Goal: Transaction & Acquisition: Purchase product/service

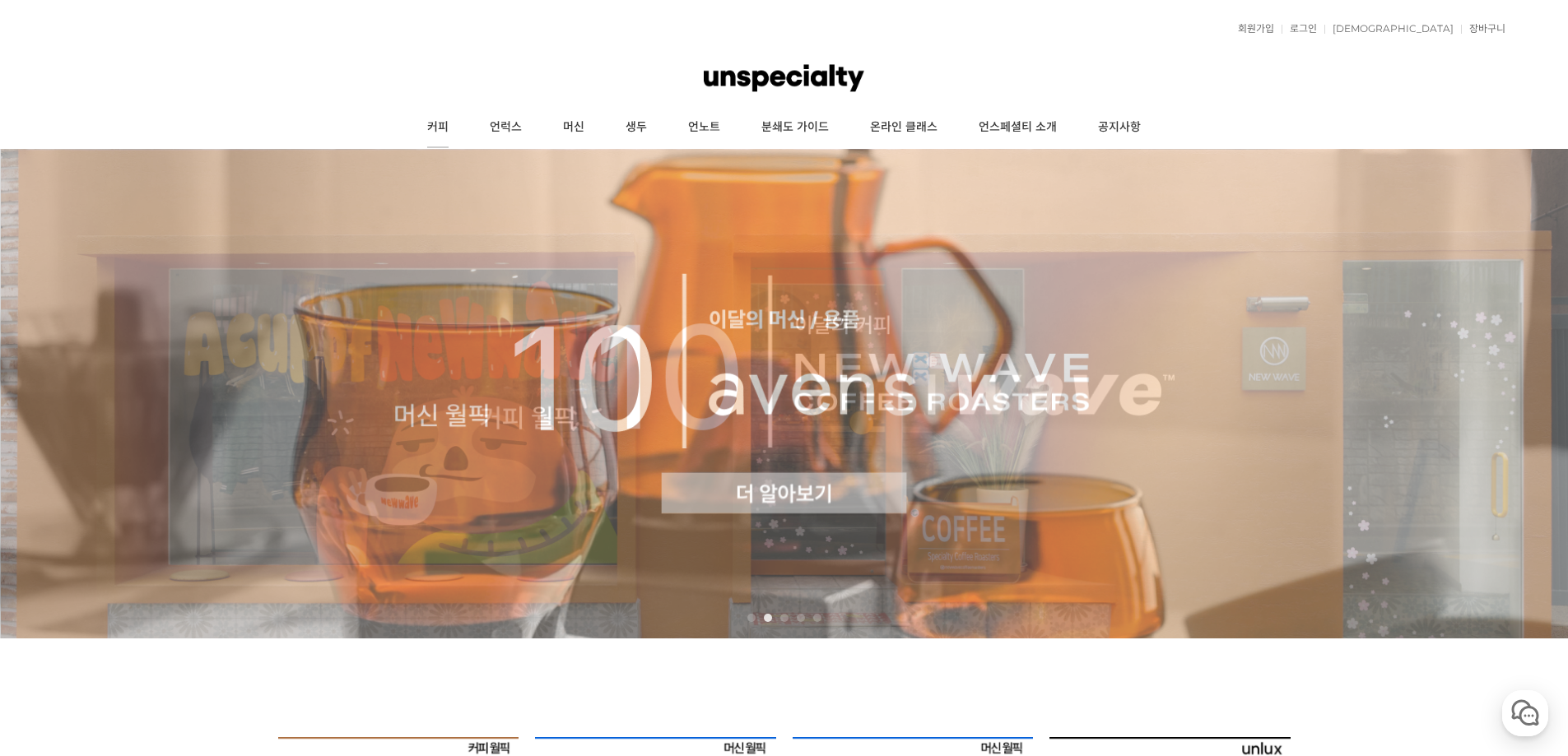
click at [443, 128] on link "커피" at bounding box center [437, 127] width 63 height 41
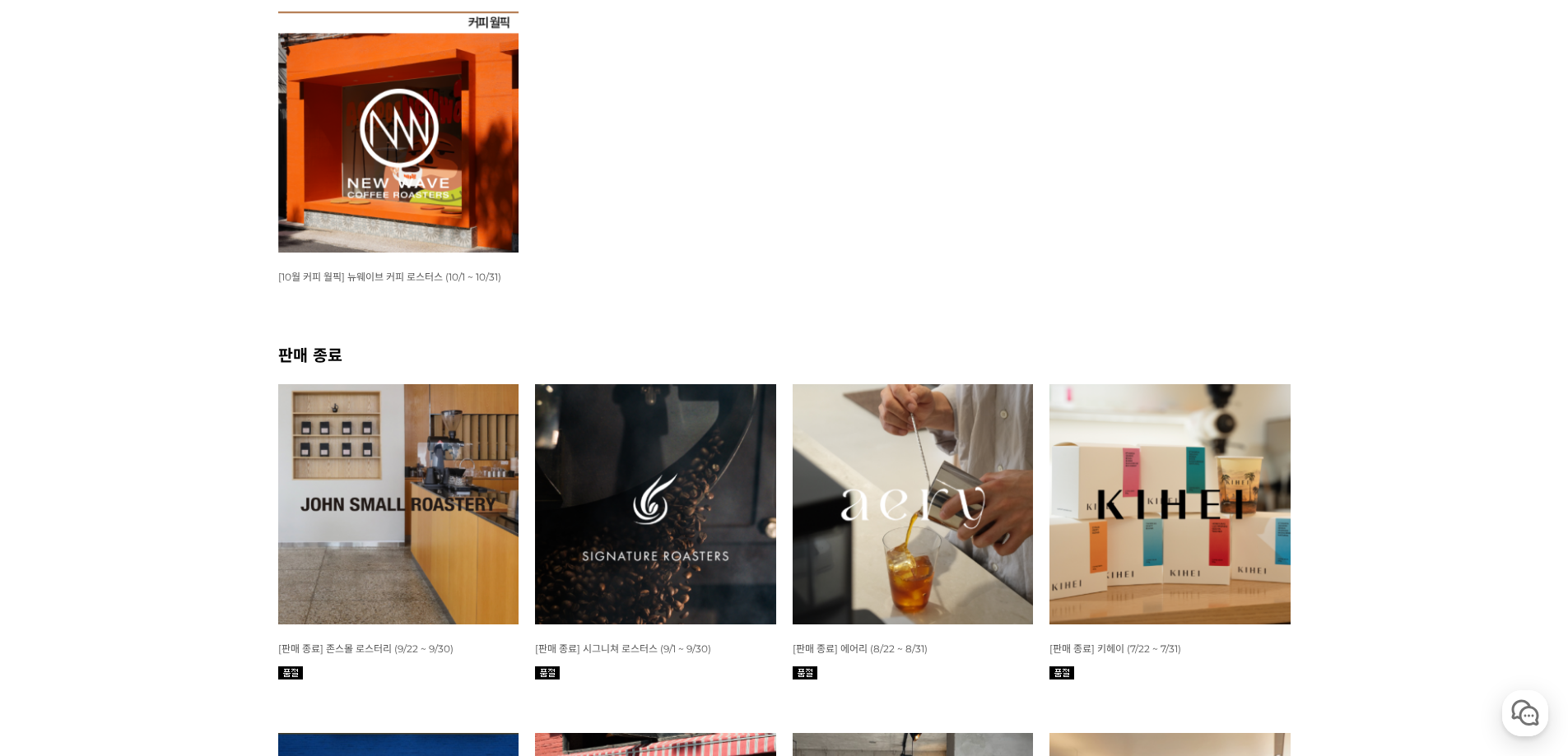
scroll to position [330, 0]
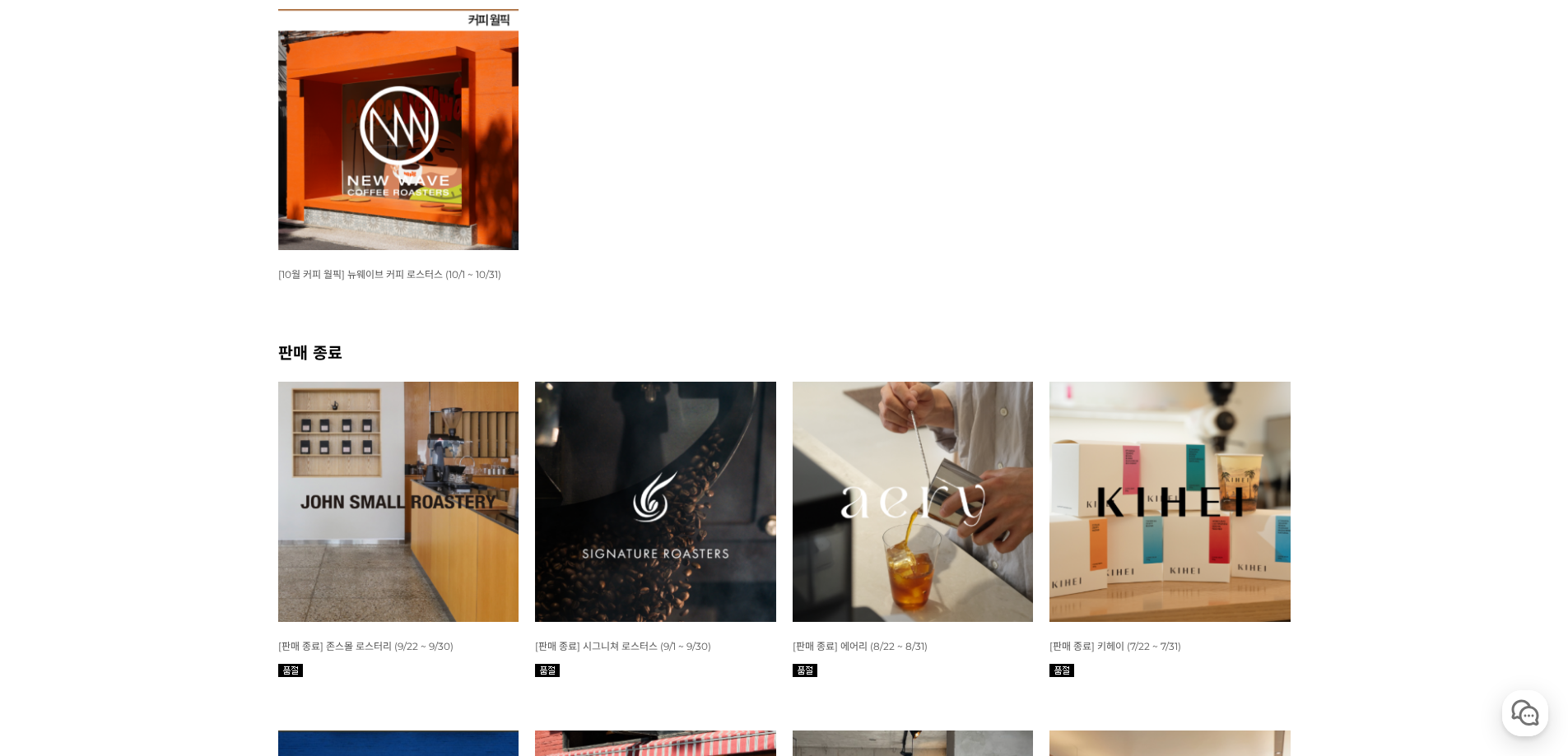
click at [361, 510] on img at bounding box center [398, 502] width 241 height 241
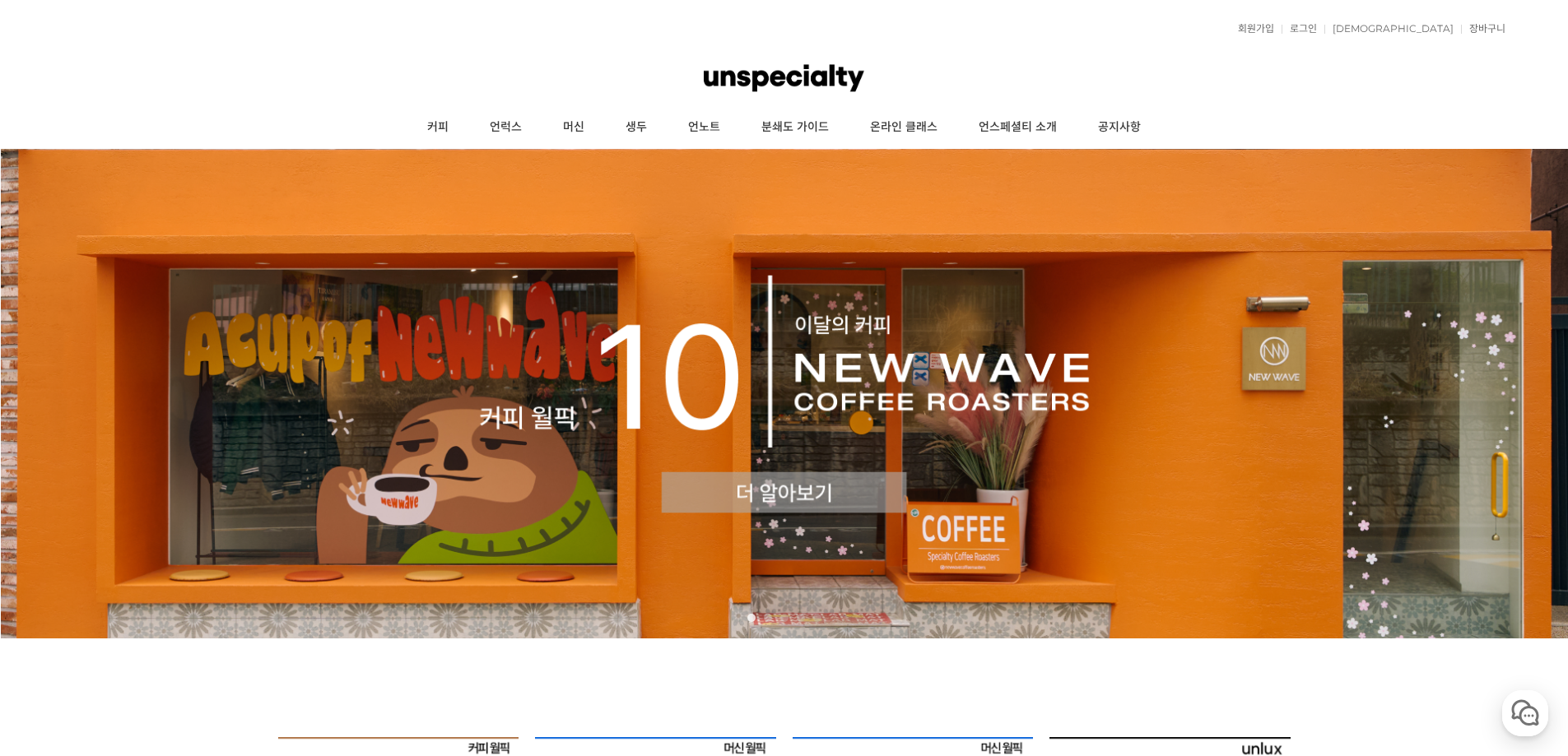
click at [528, 397] on img at bounding box center [784, 394] width 1568 height 489
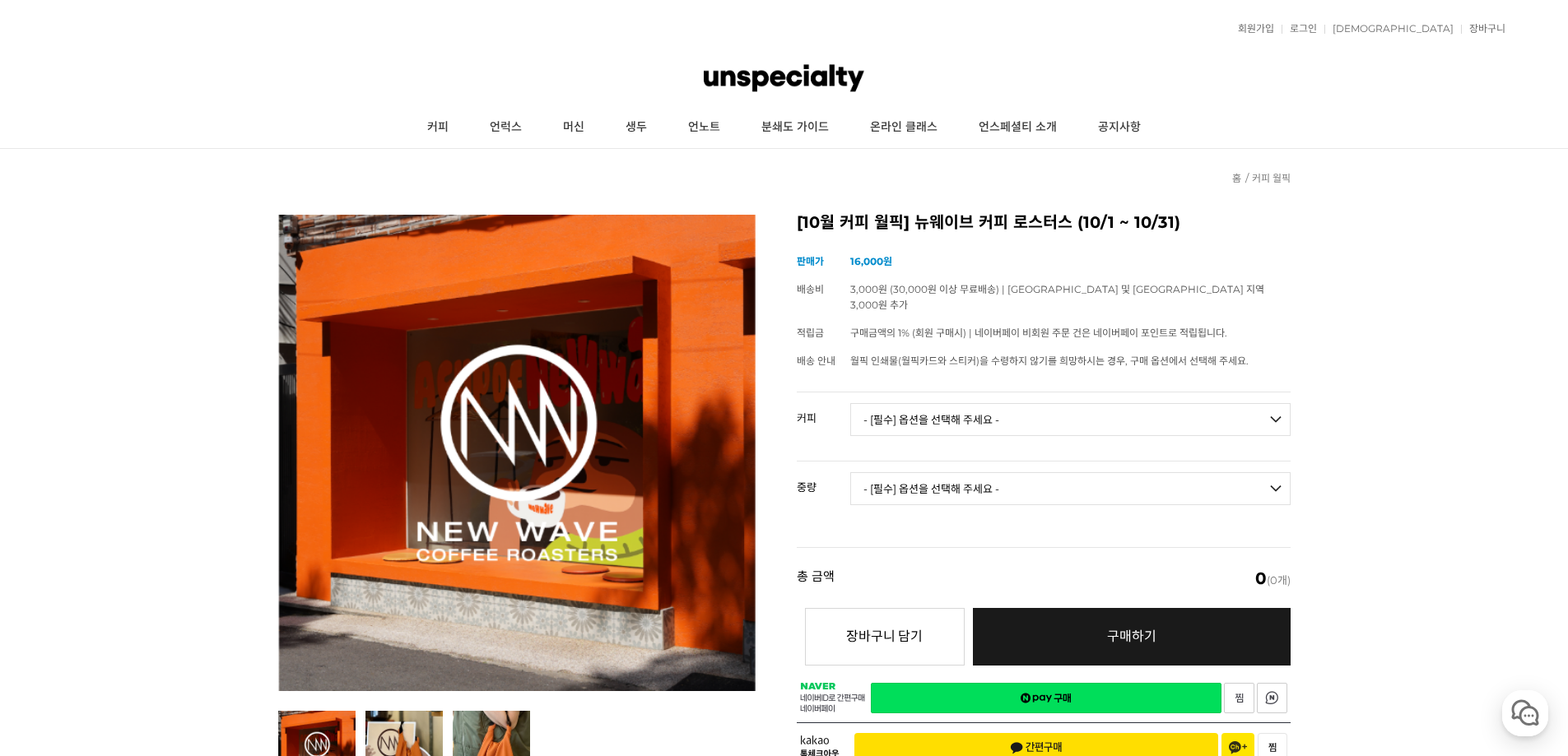
click at [956, 417] on select "- [필수] 옵션을 선택해 주세요 - ------------------- 언스페셜티 분쇄도 가이드 종이 받기 (주문 1건당 최대 1개 제공) …" at bounding box center [1070, 420] width 440 height 33
click at [935, 406] on select "- [필수] 옵션을 선택해 주세요 - ------------------- 언스페셜티 분쇄도 가이드 종이 받기 (주문 1건당 최대 1개 제공) …" at bounding box center [1070, 420] width 440 height 33
click at [850, 403] on select "- [필수] 옵션을 선택해 주세요 - ------------------- 언스페셜티 분쇄도 가이드 종이 받기 (주문 1건당 최대 1개 제공) …" at bounding box center [1070, 420] width 440 height 33
click at [949, 227] on h2 "[10월 커피 월픽] 뉴웨이브 커피 로스터스 (10/1 ~ 10/31)" at bounding box center [1043, 223] width 493 height 16
click at [906, 404] on select "- [필수] 옵션을 선택해 주세요 - ------------------- 언스페셜티 분쇄도 가이드 종이 받기 (주문 1건당 최대 1개 제공) …" at bounding box center [1070, 420] width 440 height 33
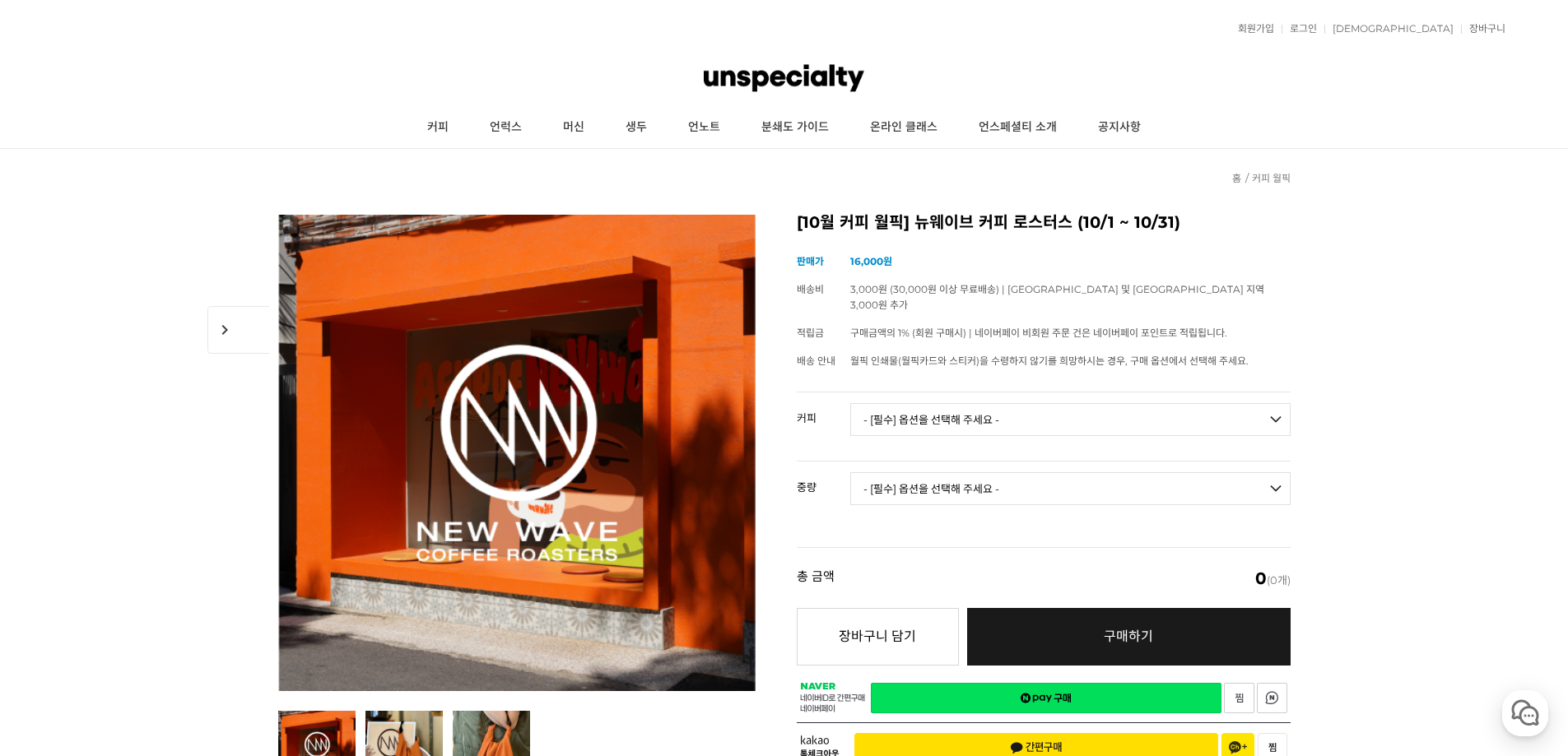
select select "[10.8 오픈] #27 에티오피아 알로 타미루 알라체 내추럴"
click at [850, 403] on select "- [필수] 옵션을 선택해 주세요 - ------------------- 언스페셜티 분쇄도 가이드 종이 받기 (주문 1건당 최대 1개 제공) …" at bounding box center [1070, 420] width 440 height 33
click at [936, 488] on select "- [필수] 옵션을 선택해 주세요 - ------------------- 100g" at bounding box center [1070, 488] width 440 height 33
select select "100g"
click at [850, 472] on select "- [필수] 옵션을 선택해 주세요 - ------------------- 100g" at bounding box center [1070, 488] width 440 height 33
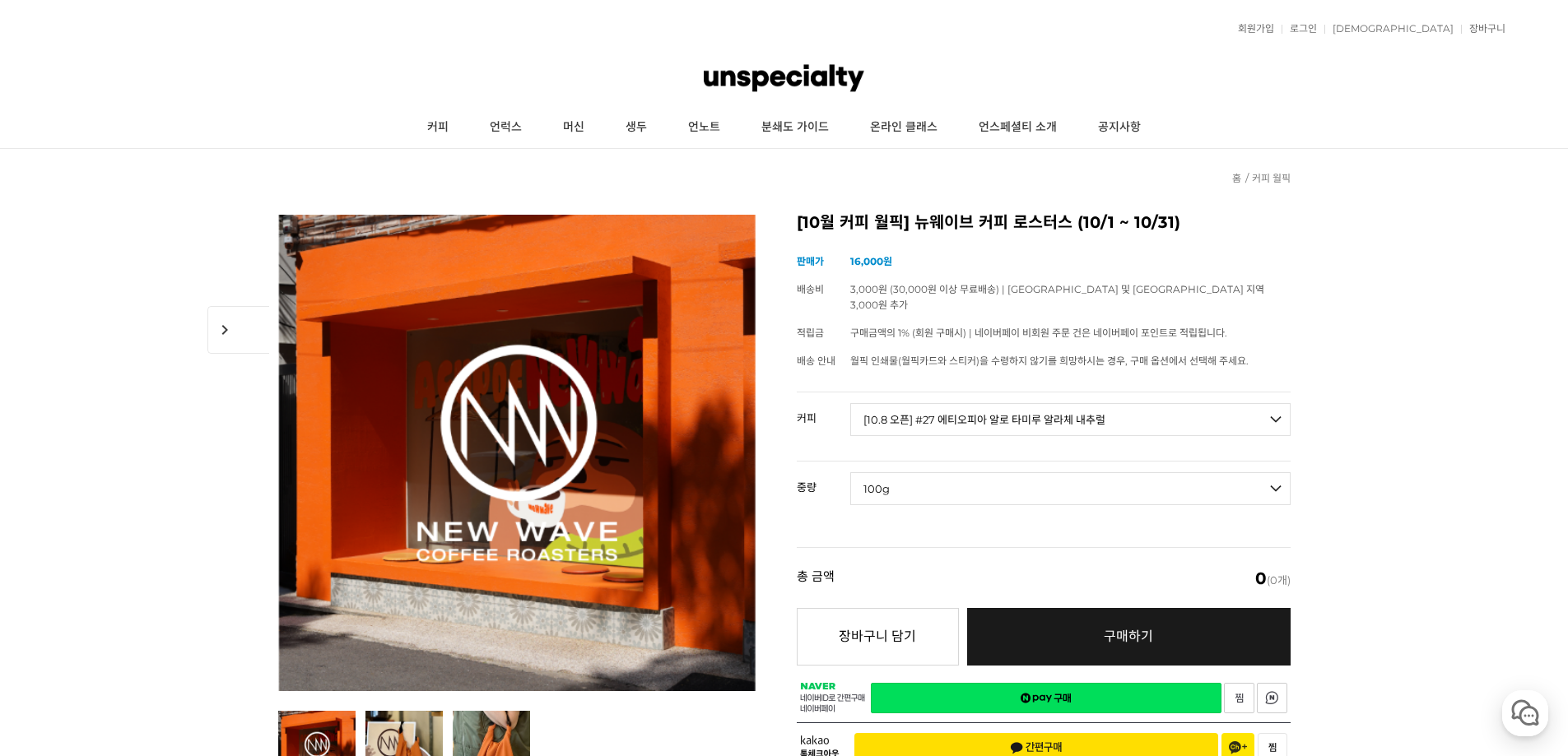
select select "*"
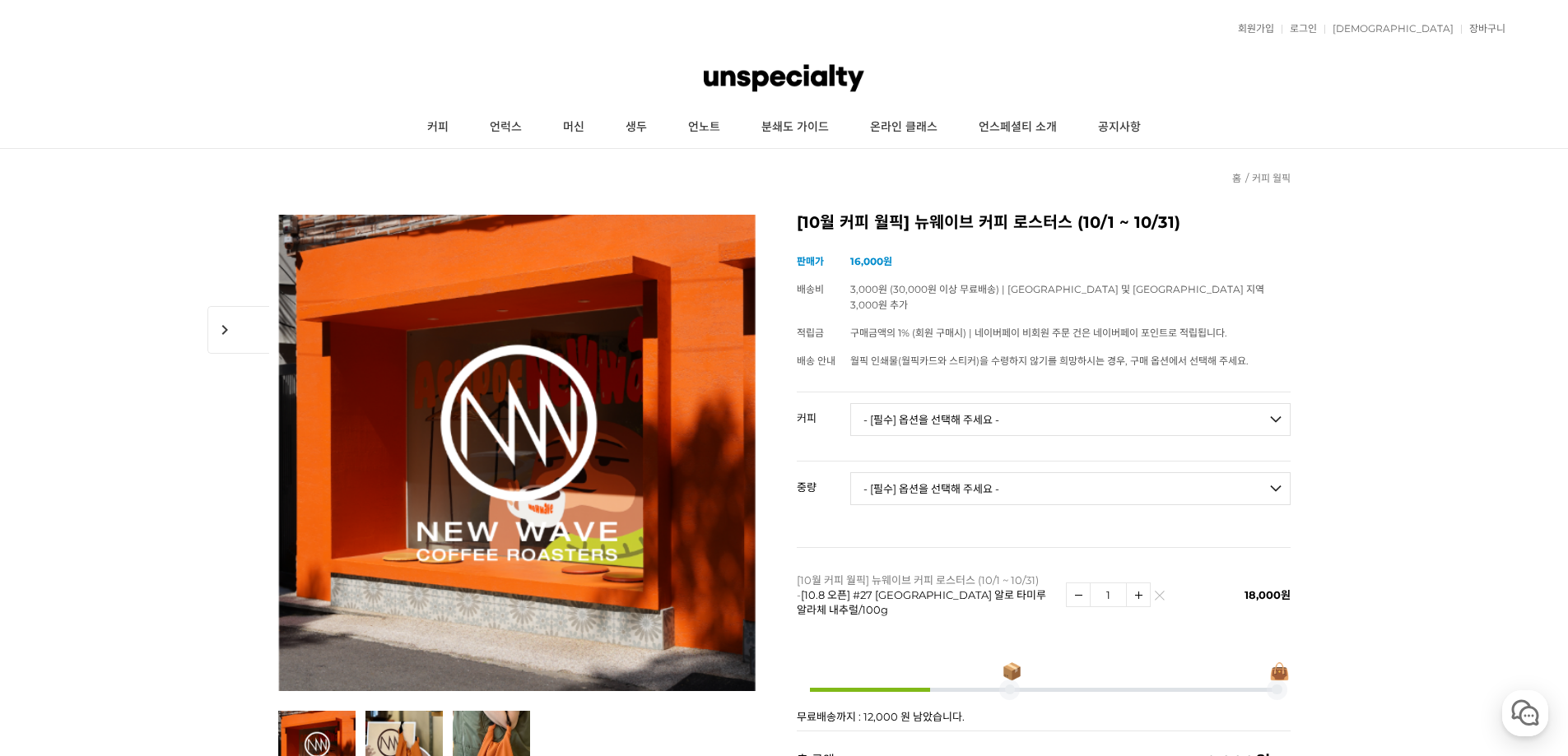
click at [1164, 585] on td "1" at bounding box center [1133, 595] width 135 height 95
click at [1159, 591] on link at bounding box center [1159, 596] width 10 height 10
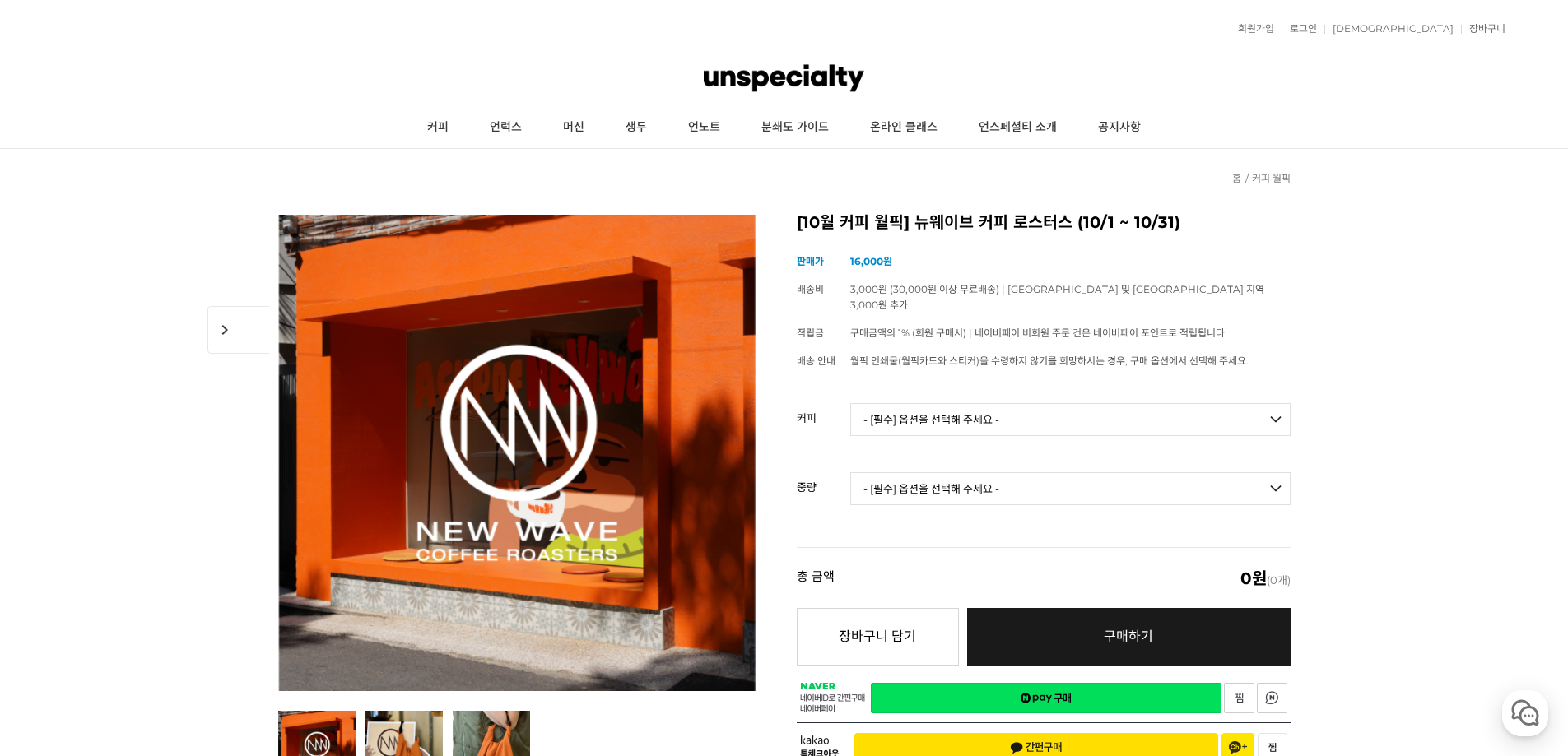
click at [900, 403] on select "- [필수] 옵션을 선택해 주세요 - ------------------- 언스페셜티 분쇄도 가이드 종이 받기 (주문 1건당 최대 1개 제공) …" at bounding box center [1070, 420] width 440 height 33
click at [850, 403] on select "- [필수] 옵션을 선택해 주세요 - ------------------- 언스페셜티 분쇄도 가이드 종이 받기 (주문 1건당 최대 1개 제공) …" at bounding box center [1070, 420] width 440 height 33
click at [908, 480] on select "- [필수] 옵션을 선택해 주세요 - ------------------- 100g" at bounding box center [1070, 488] width 440 height 33
click at [921, 403] on select "- [필수] 옵션을 선택해 주세요 - ------------------- 언스페셜티 분쇄도 가이드 종이 받기 (주문 1건당 최대 1개 제공) …" at bounding box center [1070, 420] width 440 height 33
select select "#24 파나마 아시엔다 라 에스메랄다 엘 벨로 게이샤 워시드"
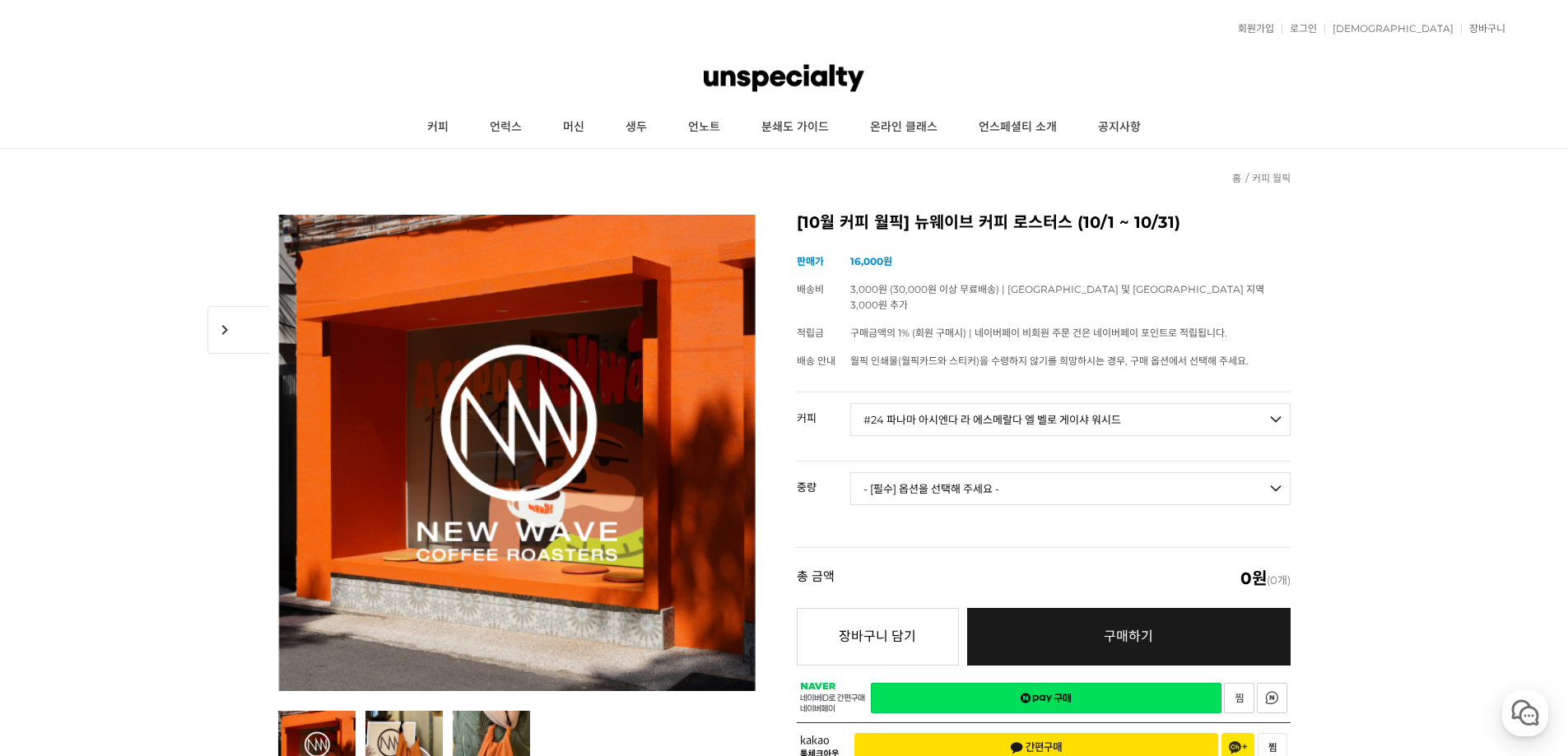
click at [850, 403] on select "- [필수] 옵션을 선택해 주세요 - ------------------- 언스페셜티 분쇄도 가이드 종이 받기 (주문 1건당 최대 1개 제공) …" at bounding box center [1070, 420] width 440 height 33
click at [957, 472] on select "- [필수] 옵션을 선택해 주세요 - ------------------- 100g" at bounding box center [1070, 488] width 440 height 33
select select "100g"
click at [850, 472] on select "- [필수] 옵션을 선택해 주세요 - ------------------- 100g" at bounding box center [1070, 488] width 440 height 33
select select "*"
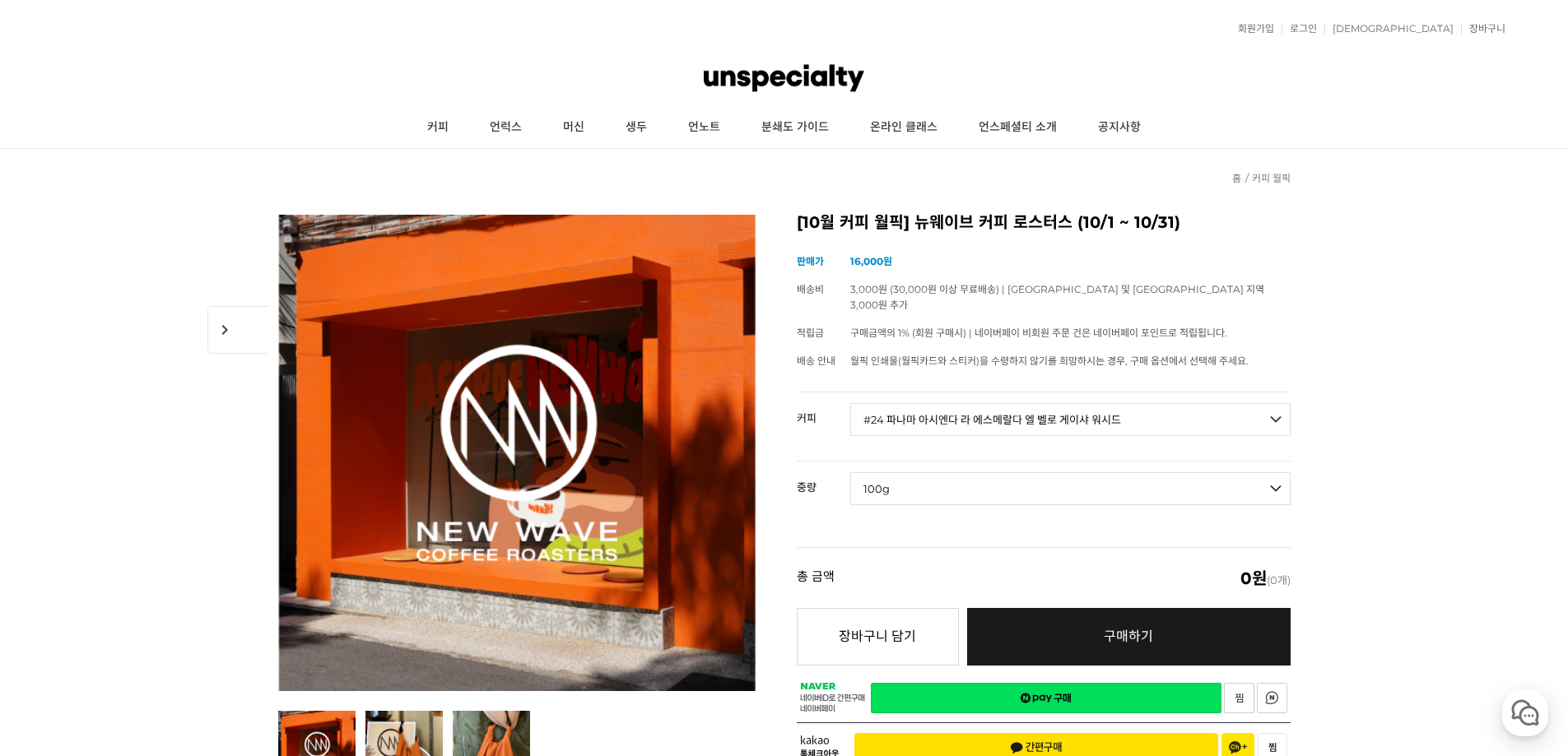
select select "*"
